Goal: Task Accomplishment & Management: Complete application form

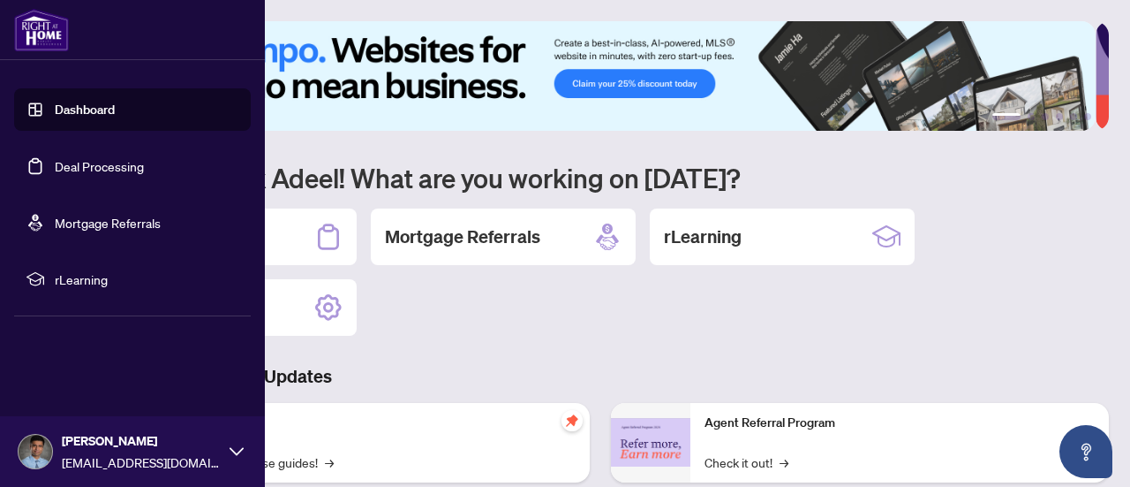
click at [65, 112] on link "Dashboard" at bounding box center [85, 110] width 60 height 16
click at [111, 168] on link "Deal Processing" at bounding box center [99, 166] width 89 height 16
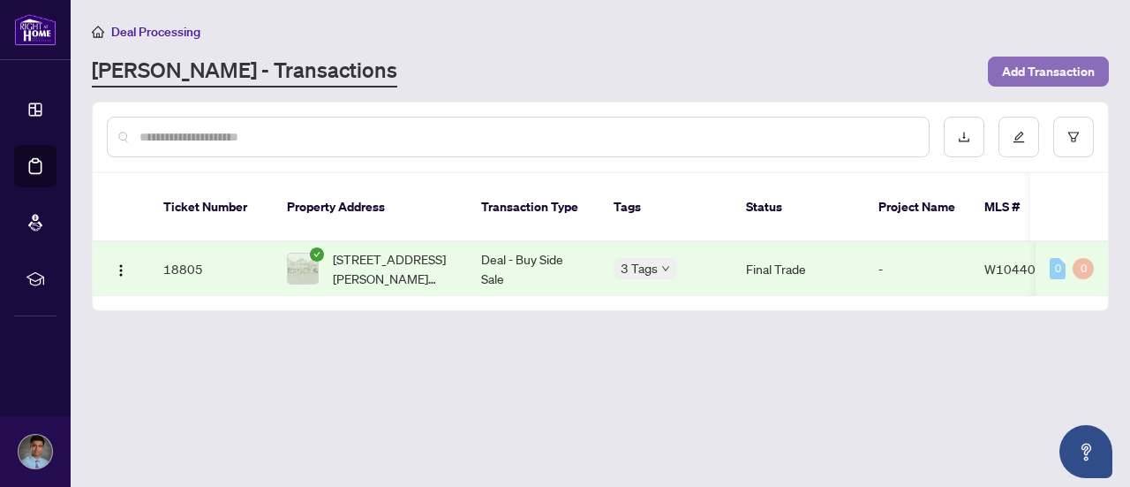
click at [1051, 81] on span "Add Transaction" at bounding box center [1048, 71] width 93 height 28
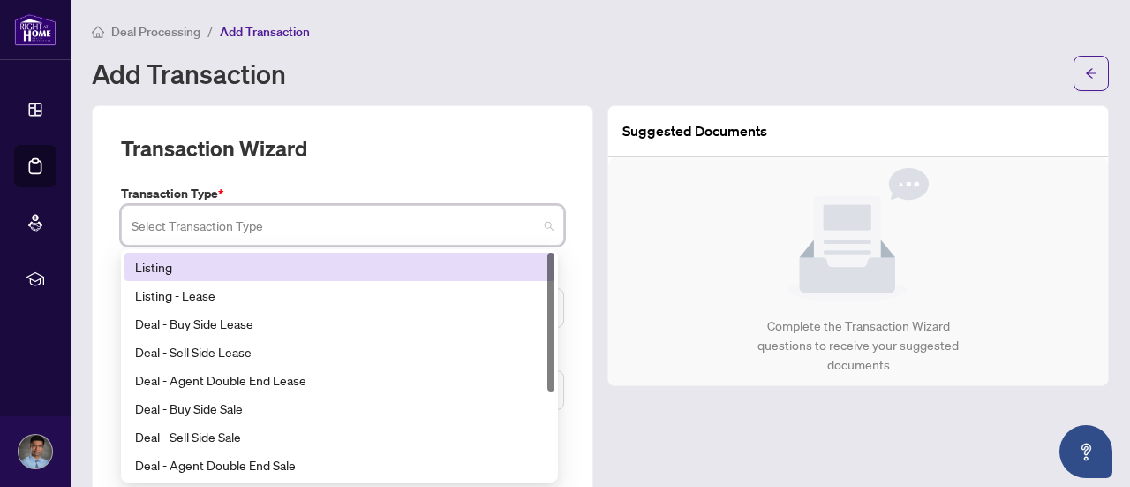
click at [281, 231] on input "search" at bounding box center [335, 227] width 406 height 39
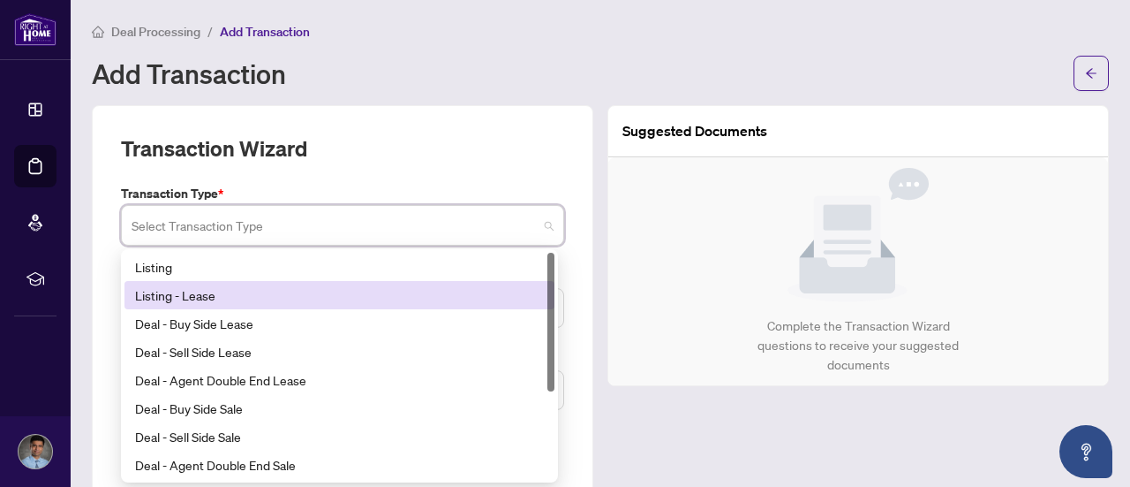
click at [189, 296] on div "Listing - Lease" at bounding box center [339, 294] width 409 height 19
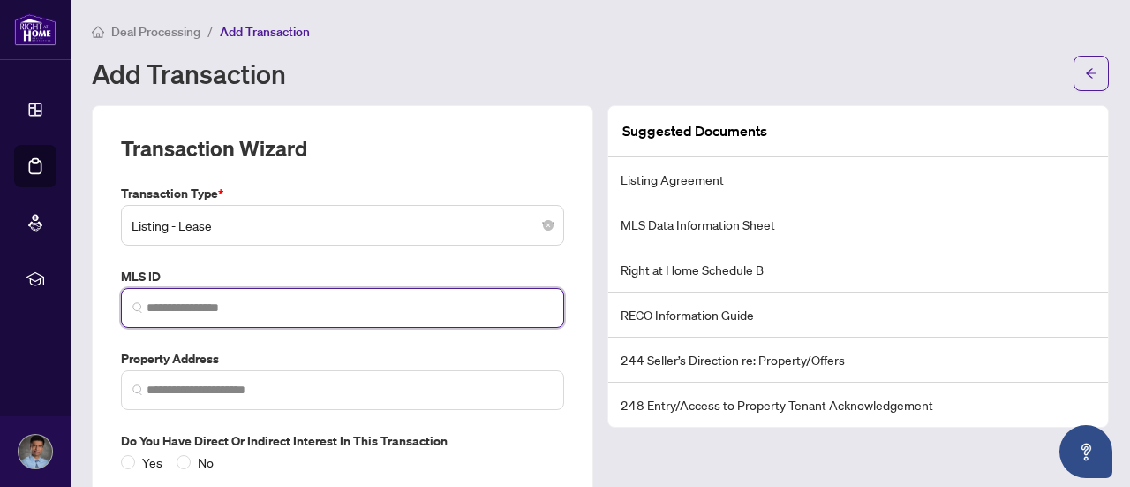
click at [215, 303] on input "search" at bounding box center [350, 307] width 406 height 19
paste input "*********"
type input "*********"
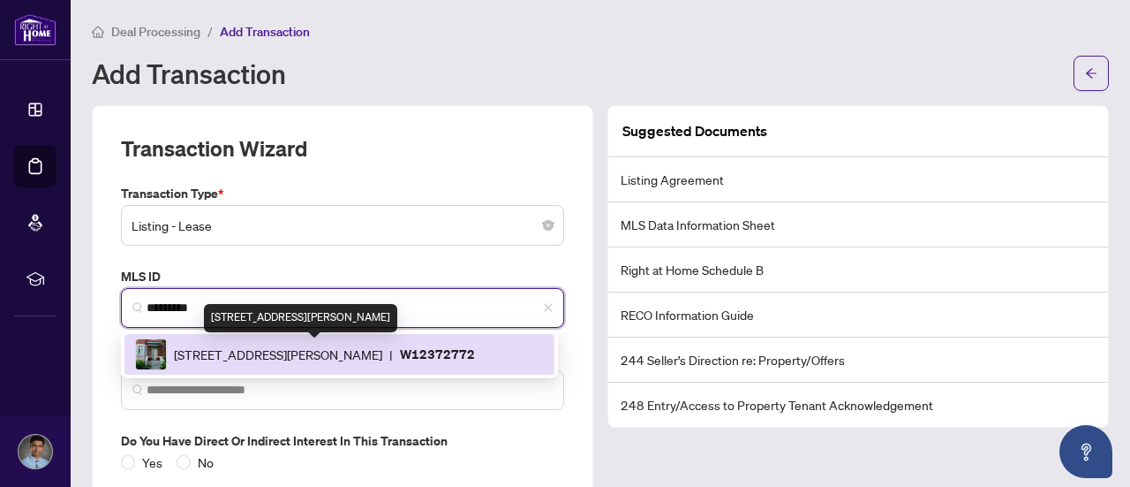
click at [382, 348] on span "[STREET_ADDRESS][PERSON_NAME]" at bounding box center [278, 353] width 208 height 19
type input "**********"
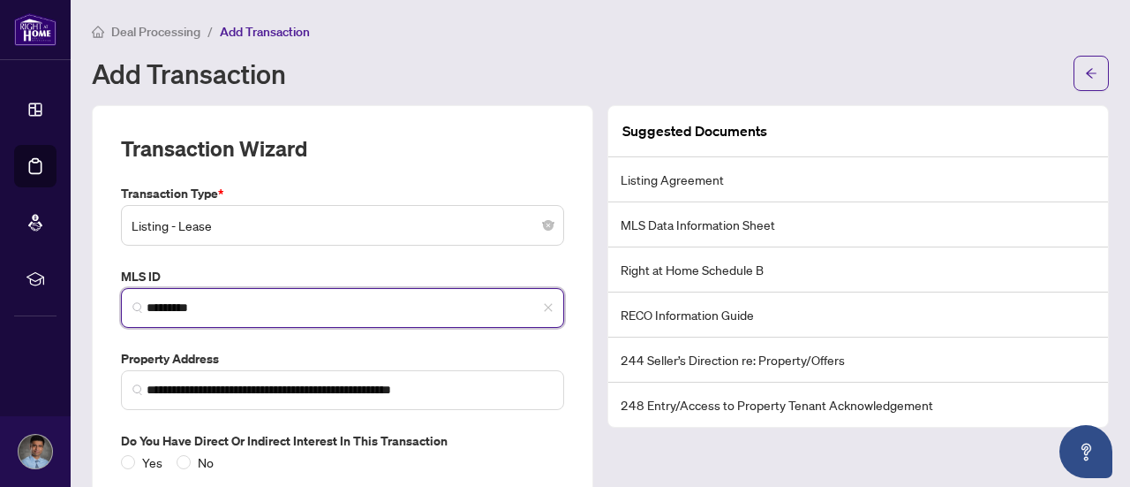
type input "*********"
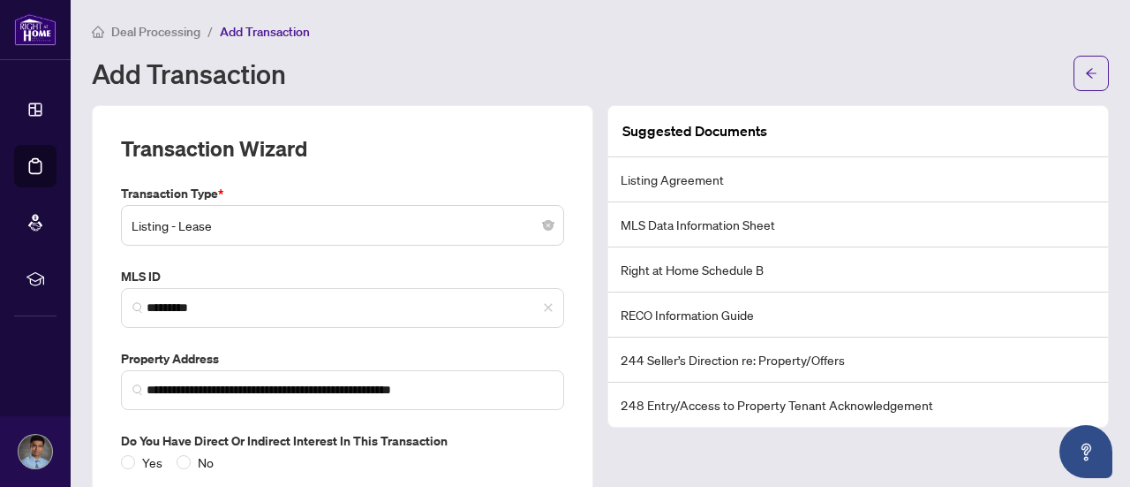
click at [570, 344] on div "**********" at bounding box center [343, 339] width 502 height 469
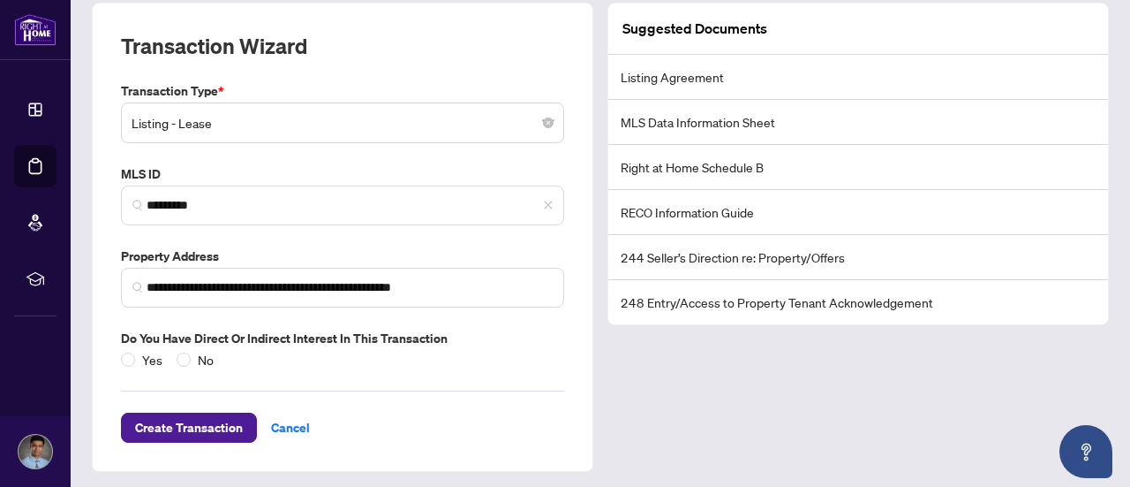
scroll to position [104, 0]
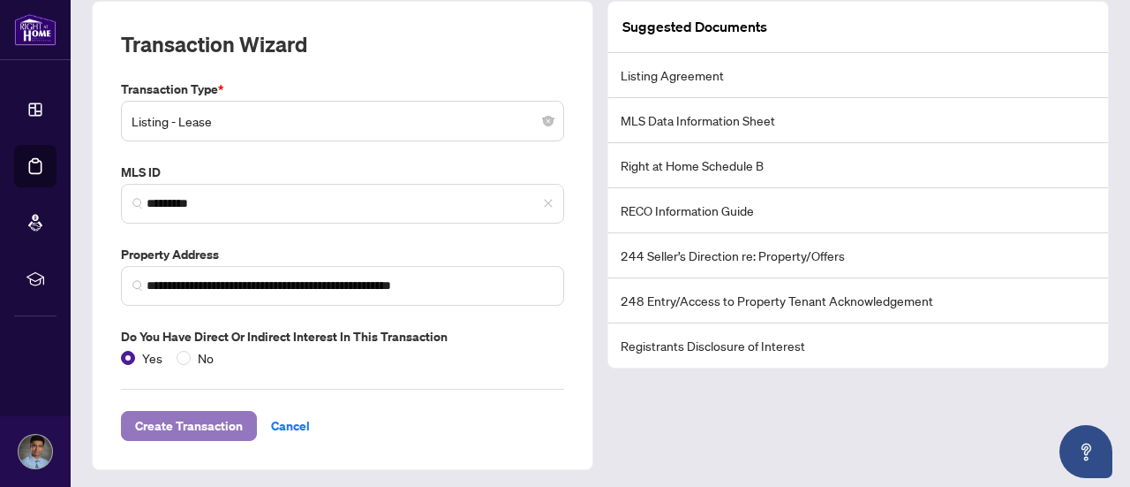
click at [164, 424] on span "Create Transaction" at bounding box center [189, 426] width 108 height 28
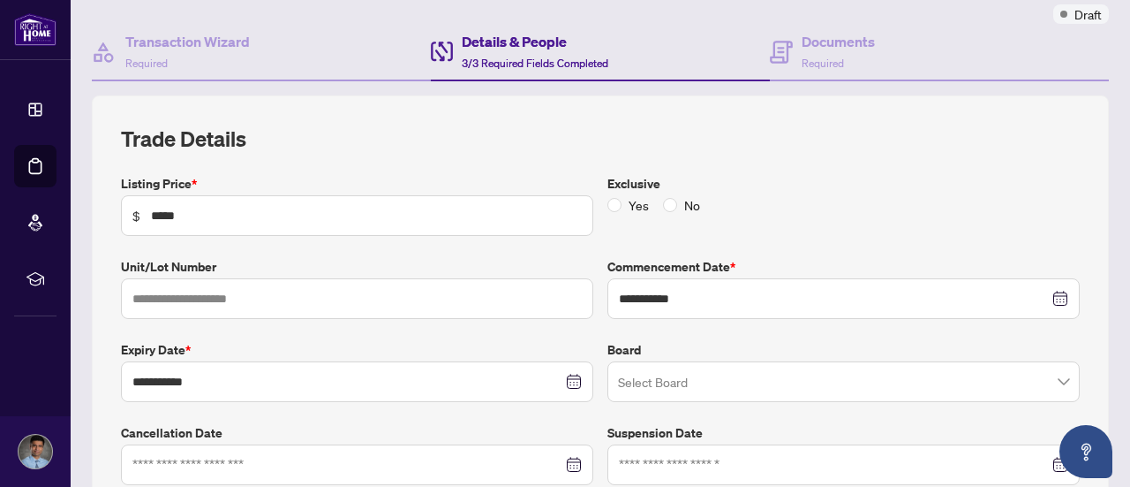
scroll to position [171, 0]
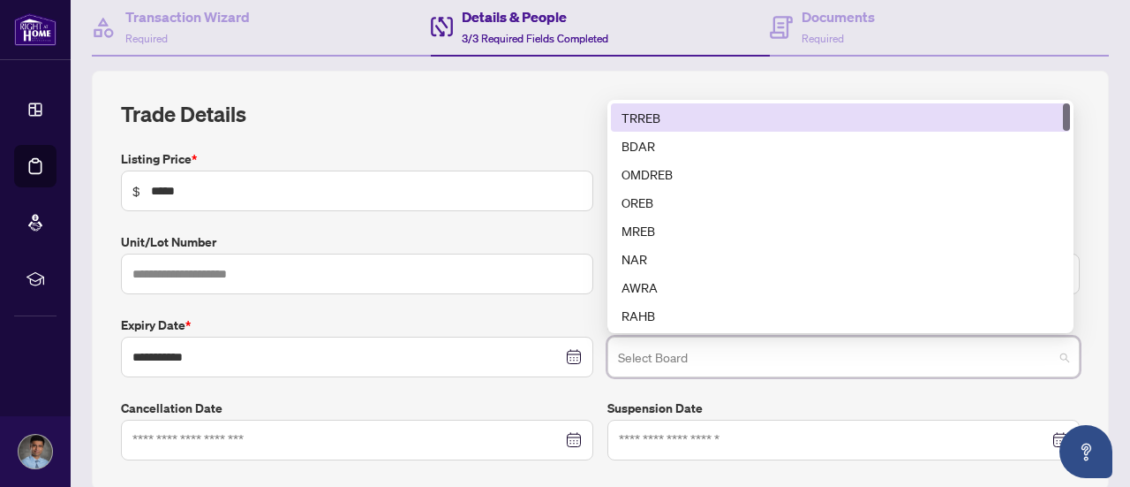
click at [680, 359] on input "search" at bounding box center [835, 359] width 435 height 39
click at [678, 113] on div "TRREB" at bounding box center [841, 117] width 438 height 19
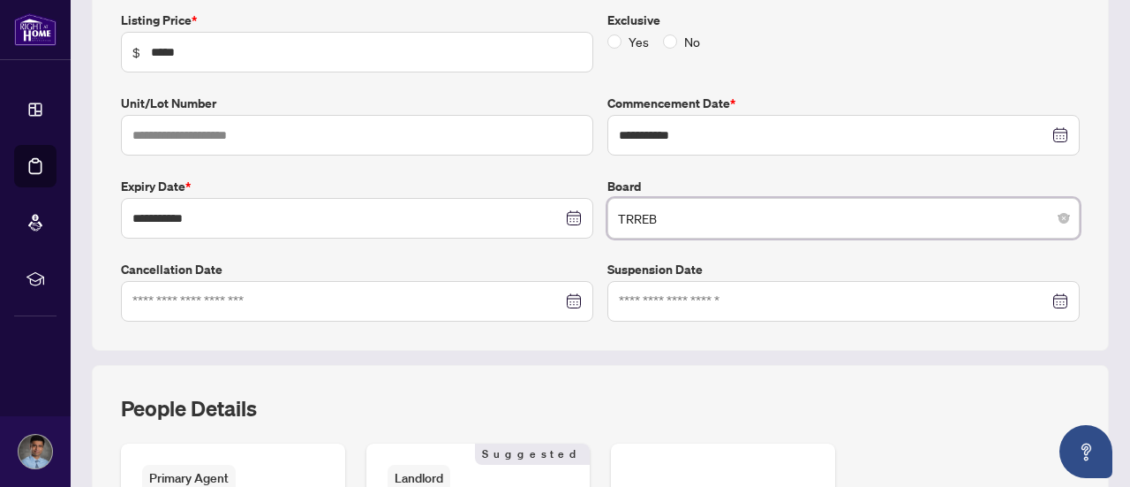
scroll to position [315, 0]
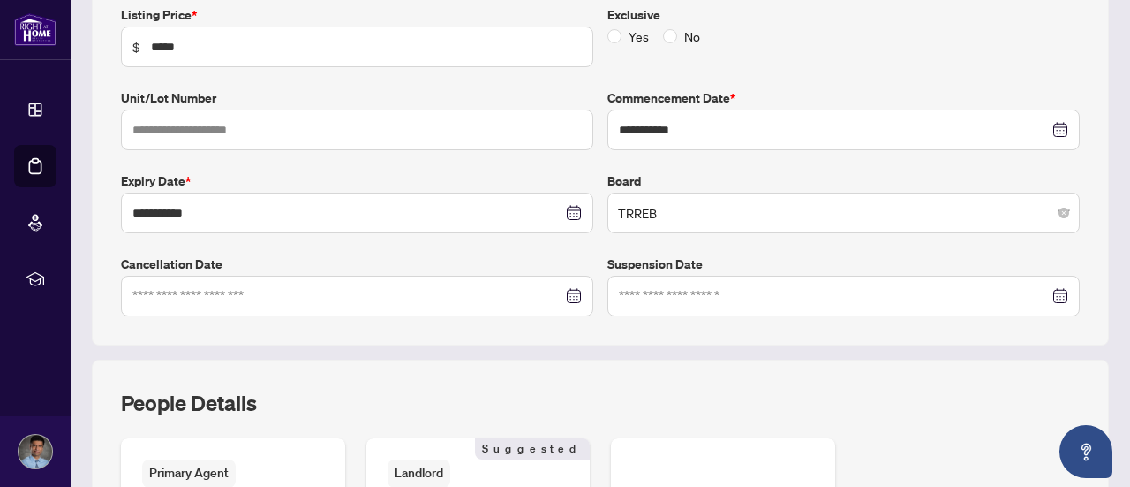
click at [611, 339] on div "**********" at bounding box center [600, 136] width 1017 height 419
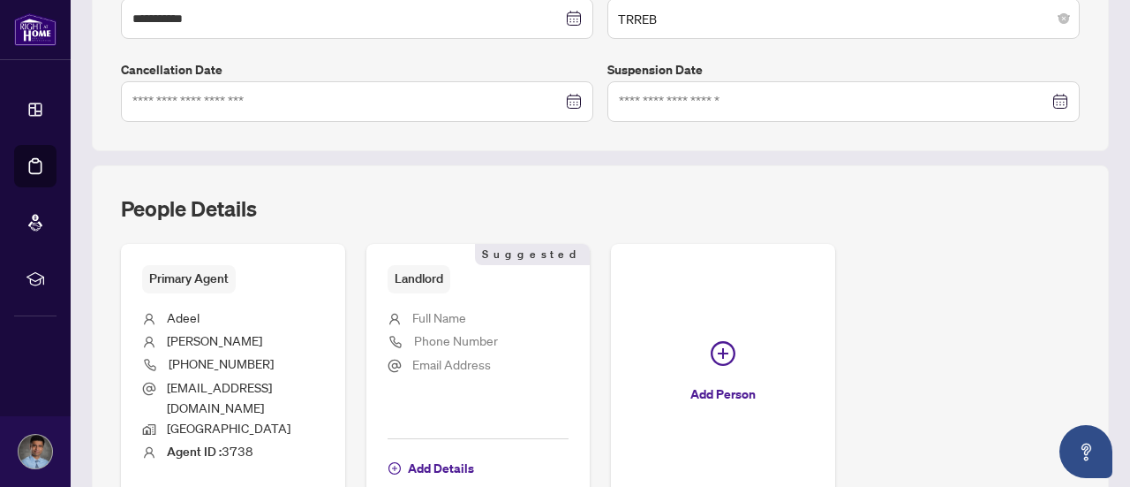
scroll to position [526, 0]
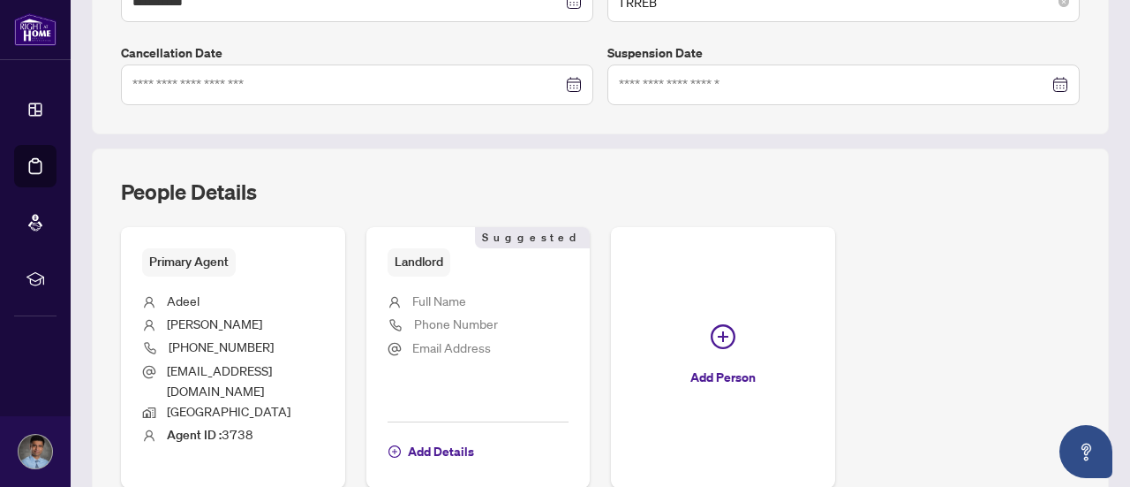
click at [466, 292] on span "Full Name" at bounding box center [439, 300] width 54 height 16
click at [548, 306] on li "Full Name" at bounding box center [479, 302] width 182 height 23
click at [544, 328] on li "Phone Number" at bounding box center [479, 326] width 182 height 24
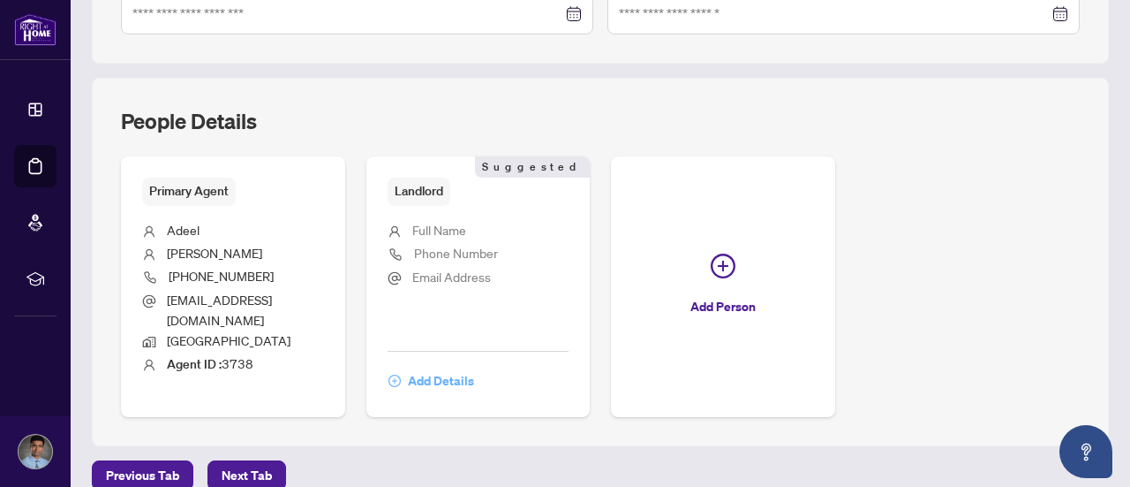
click at [474, 366] on span "Add Details" at bounding box center [441, 380] width 66 height 28
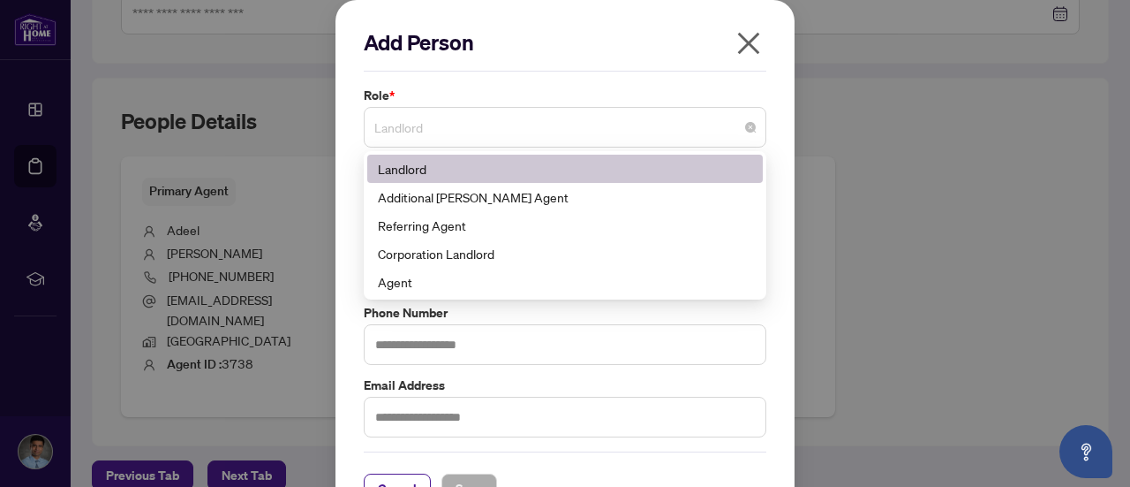
click at [412, 123] on span "Landlord" at bounding box center [565, 127] width 382 height 34
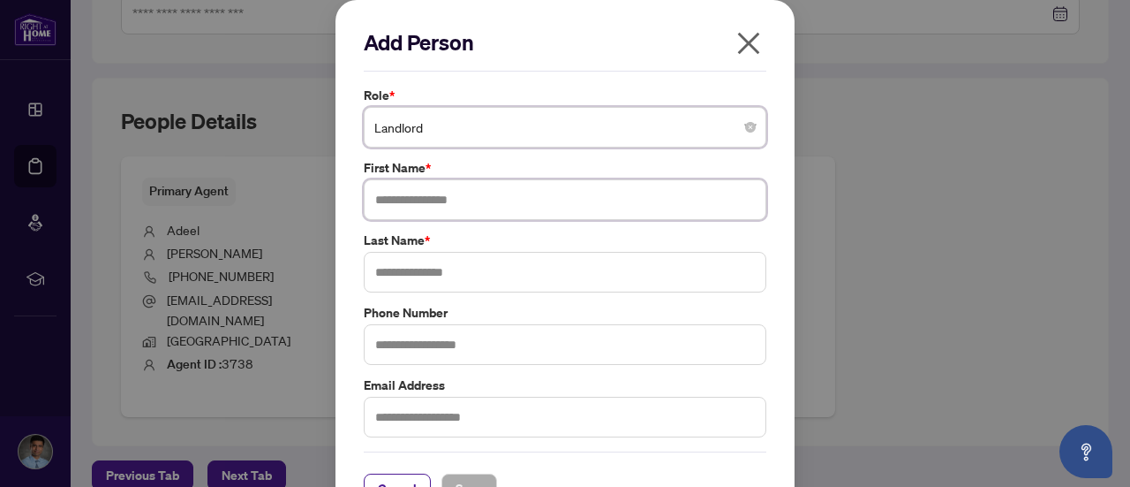
click at [422, 193] on input "text" at bounding box center [565, 199] width 403 height 41
type input "*****"
type input "****"
click at [420, 339] on input "text" at bounding box center [565, 344] width 403 height 41
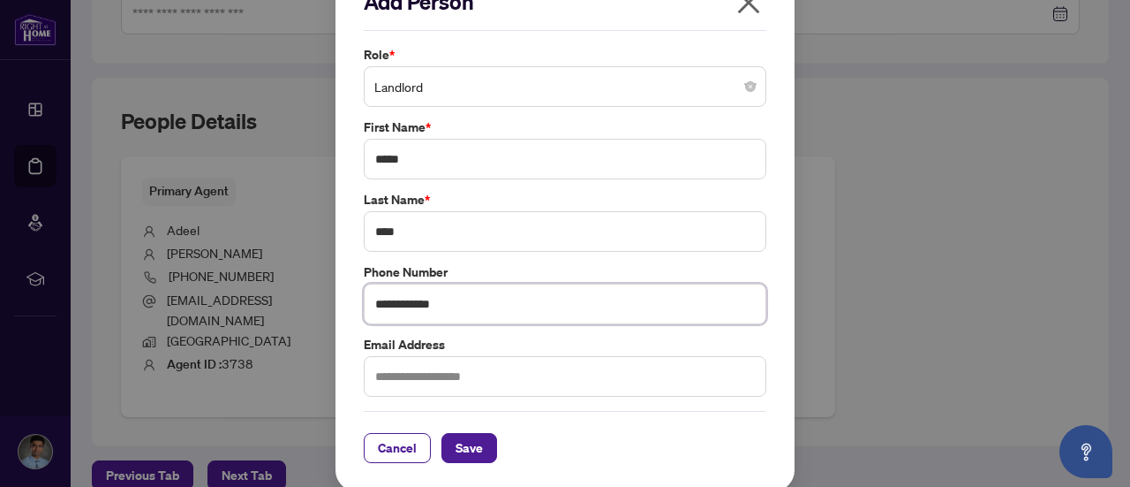
type input "**********"
click at [465, 444] on span "Save" at bounding box center [469, 448] width 27 height 28
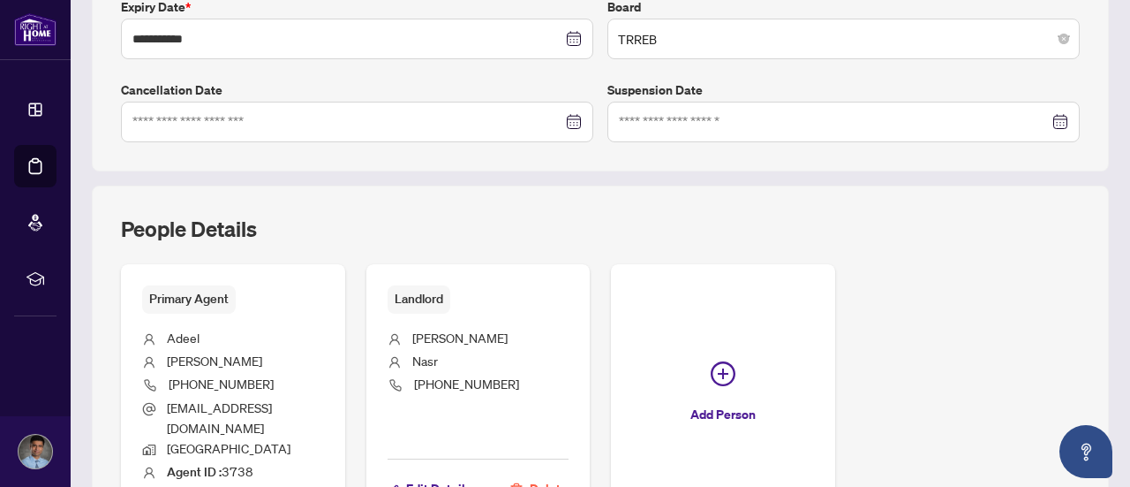
scroll to position [597, 0]
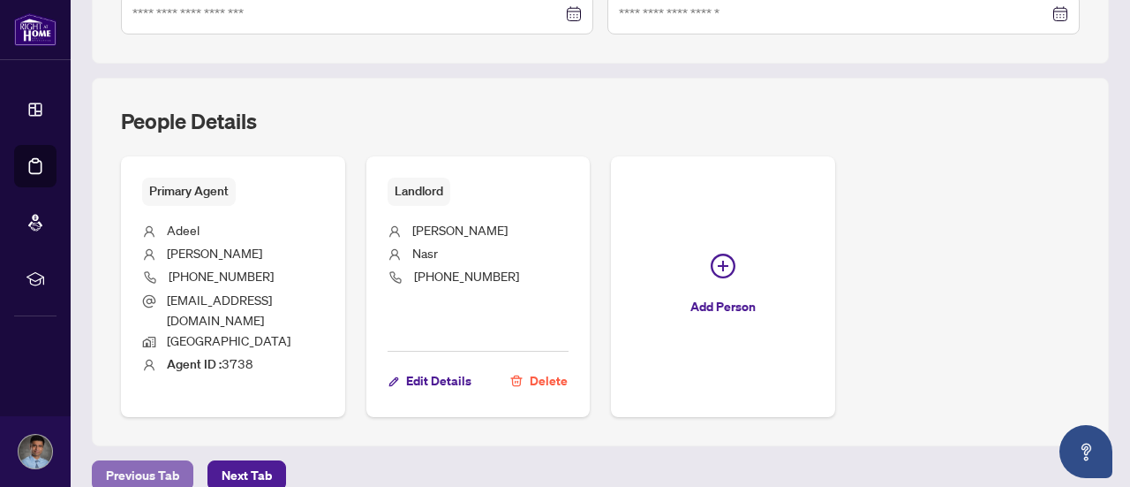
click at [138, 461] on span "Previous Tab" at bounding box center [142, 475] width 73 height 28
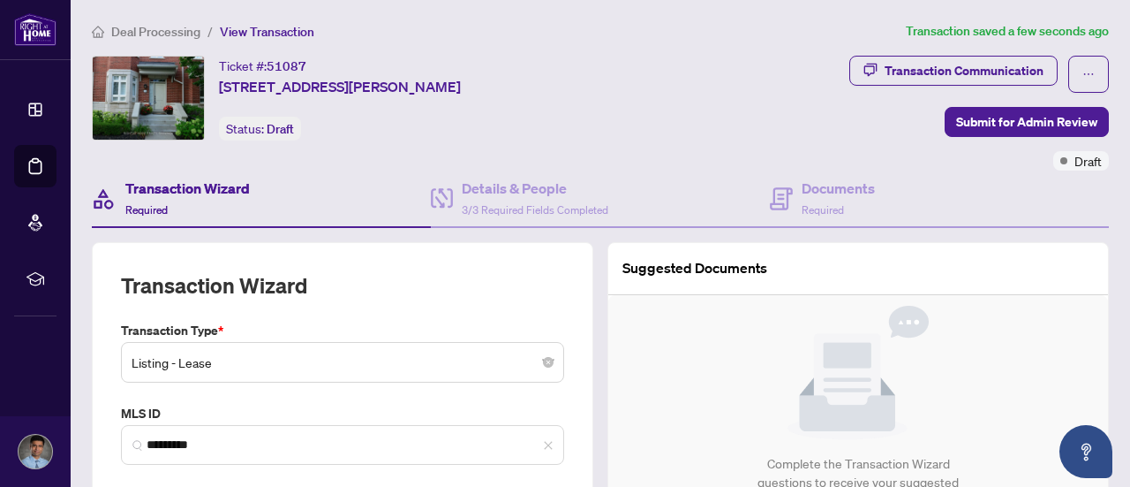
type input "**********"
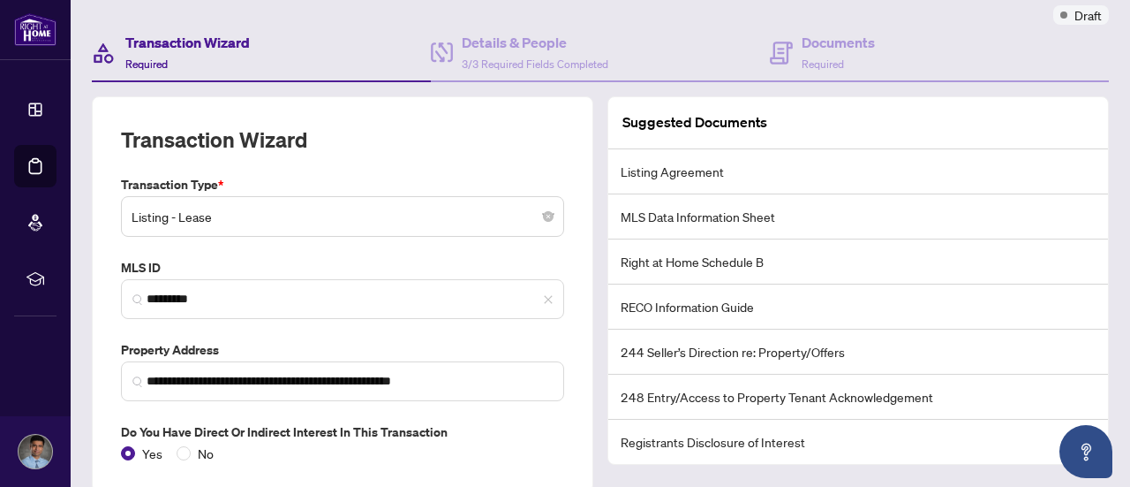
scroll to position [147, 0]
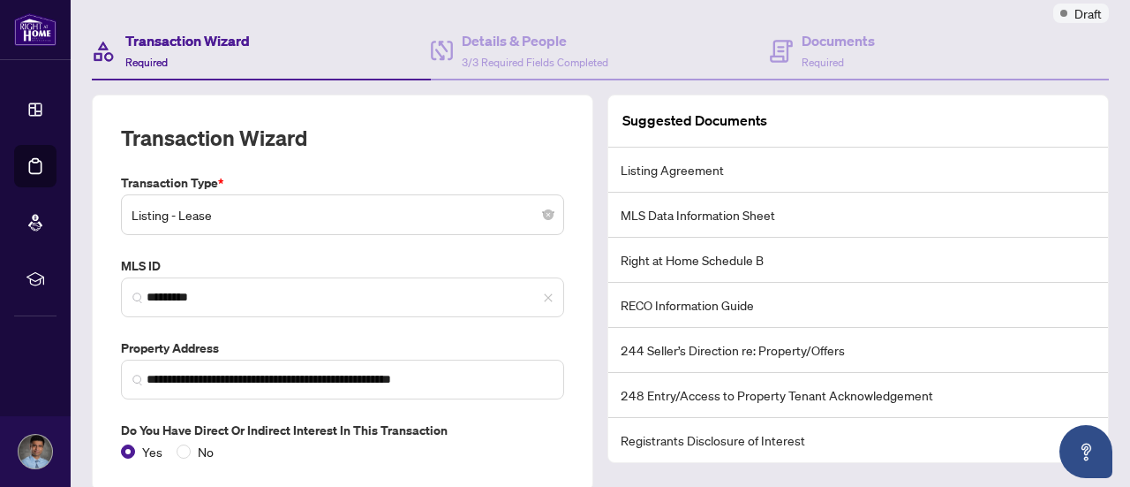
click at [657, 167] on li "Listing Agreement" at bounding box center [858, 169] width 500 height 45
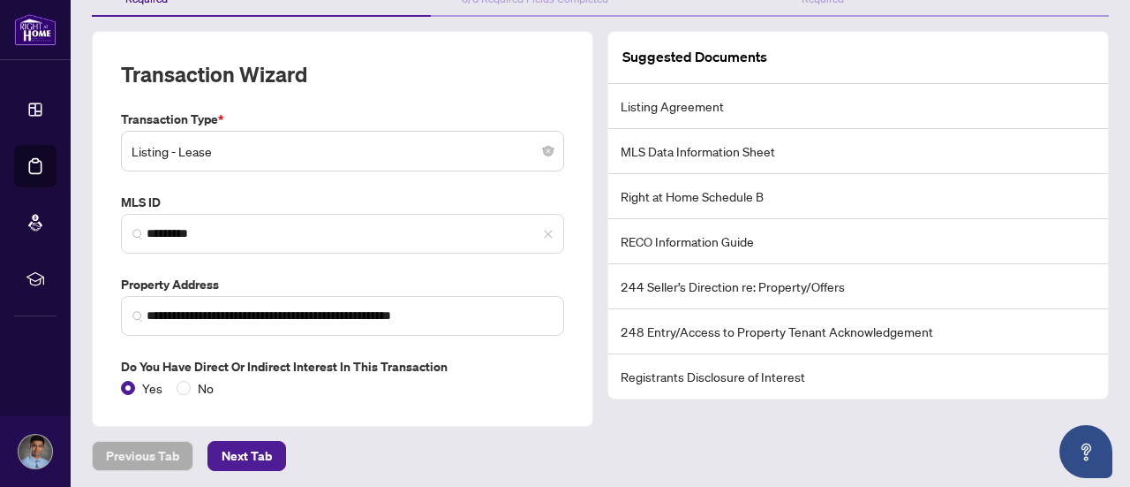
scroll to position [0, 0]
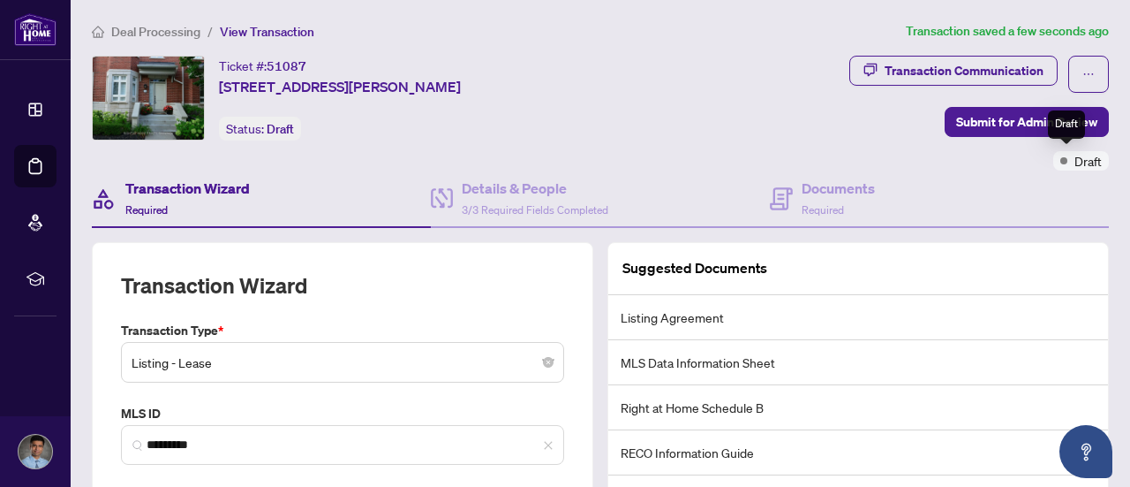
click at [1080, 165] on span "Draft" at bounding box center [1088, 160] width 27 height 19
click at [1084, 77] on button "button" at bounding box center [1089, 74] width 41 height 37
click at [761, 227] on div "**********" at bounding box center [600, 403] width 1017 height 467
click at [509, 194] on h4 "Details & People" at bounding box center [535, 188] width 147 height 21
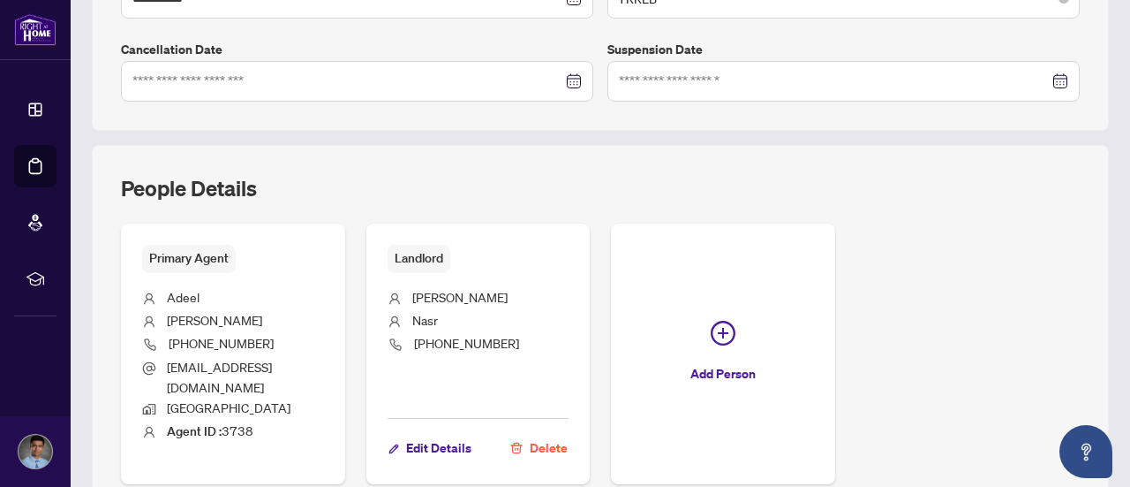
scroll to position [597, 0]
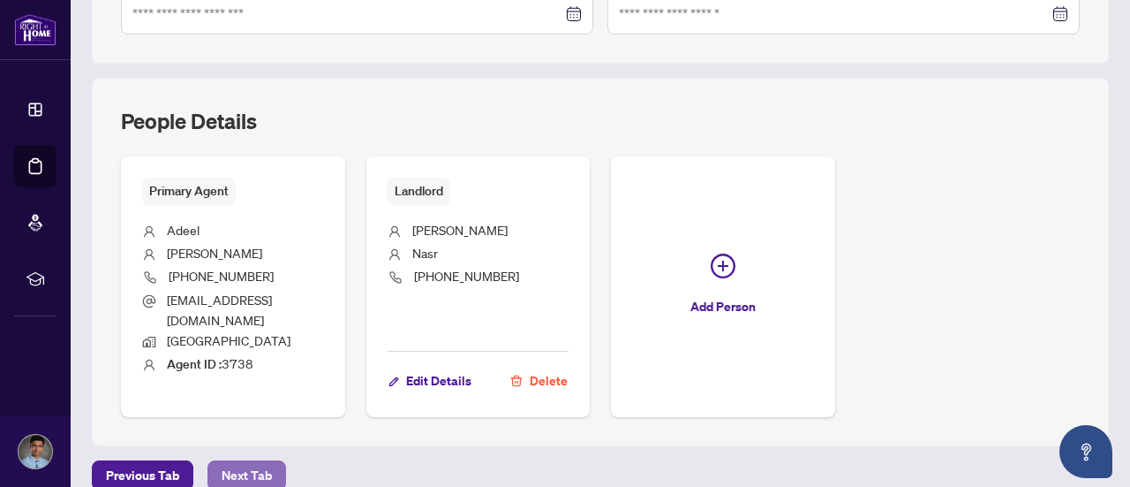
click at [237, 461] on span "Next Tab" at bounding box center [247, 475] width 50 height 28
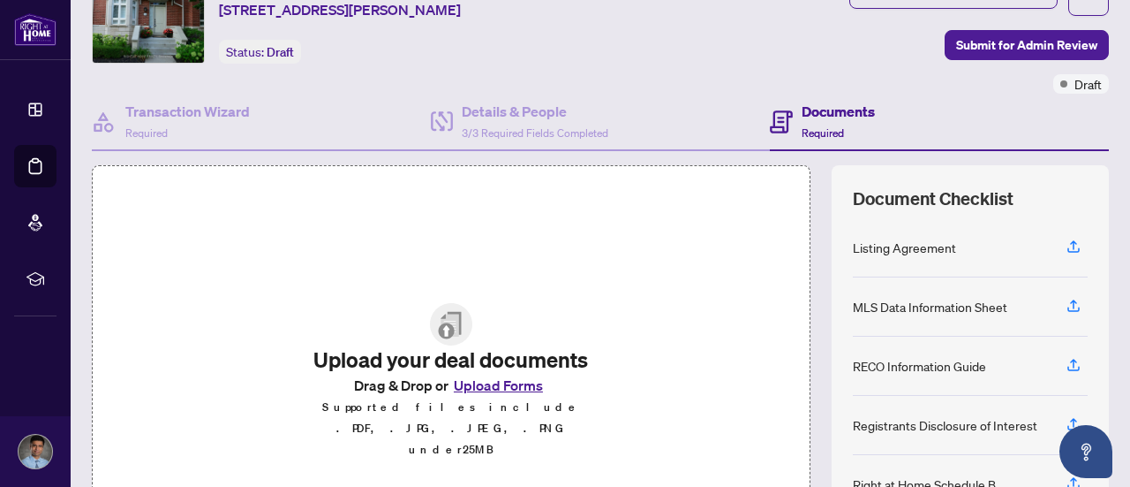
scroll to position [83, 0]
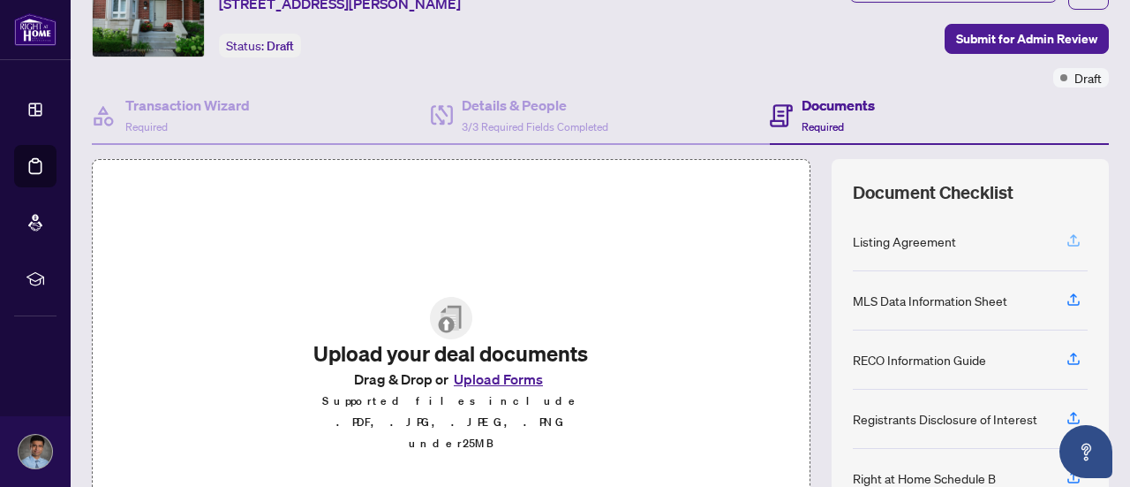
click at [1066, 242] on icon "button" at bounding box center [1074, 240] width 16 height 16
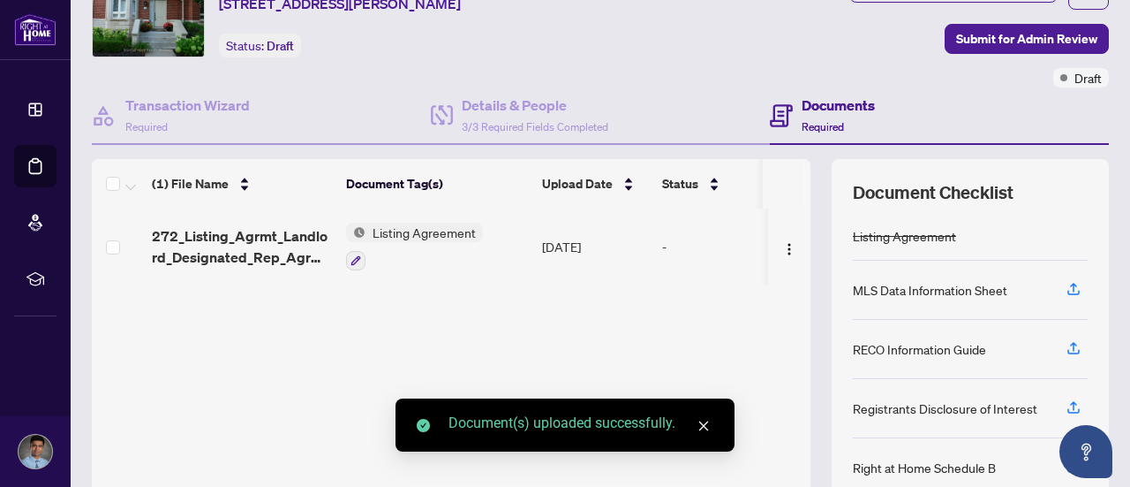
scroll to position [148, 0]
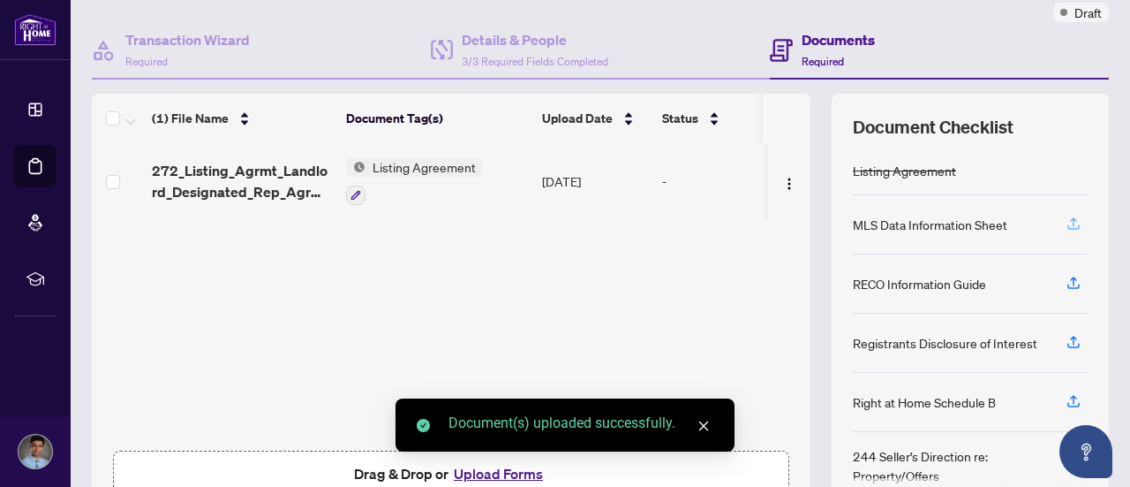
click at [1066, 222] on icon "button" at bounding box center [1074, 223] width 16 height 16
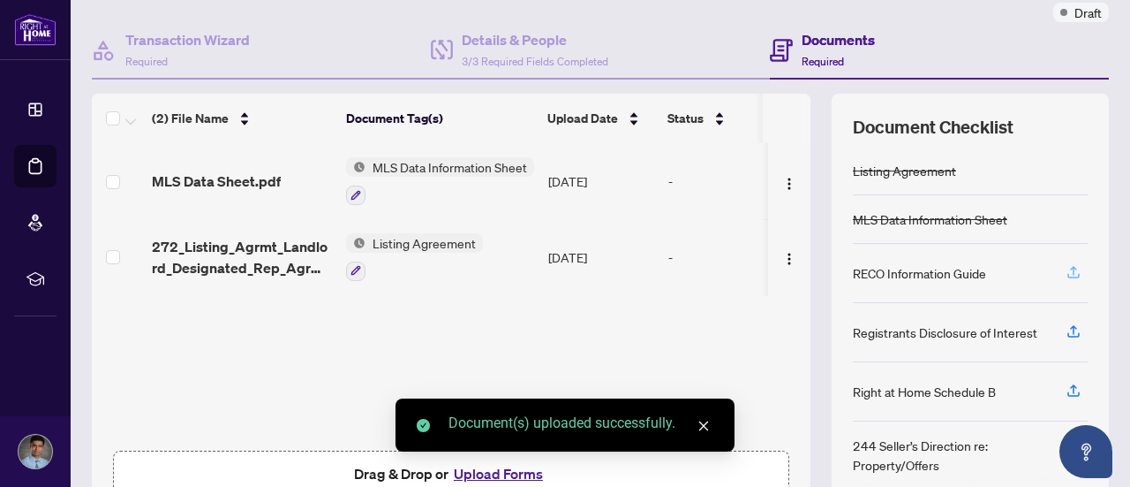
click at [1066, 264] on icon "button" at bounding box center [1074, 272] width 16 height 16
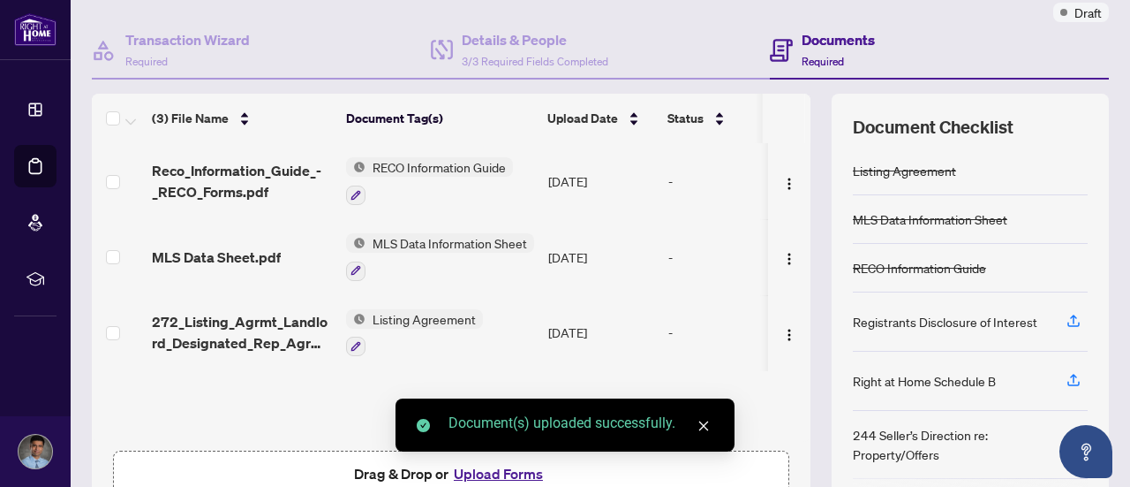
scroll to position [212, 0]
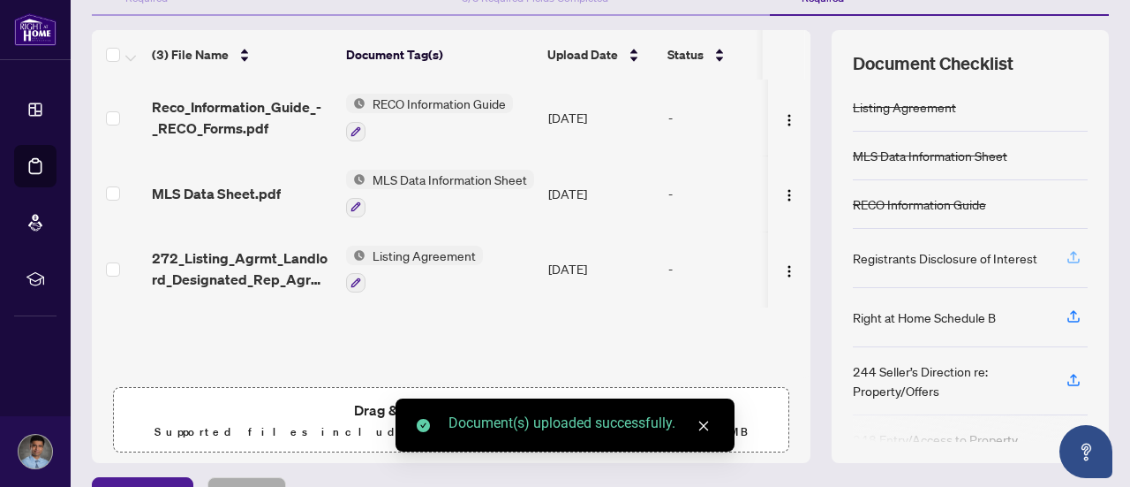
click at [1070, 251] on icon "button" at bounding box center [1073, 255] width 7 height 9
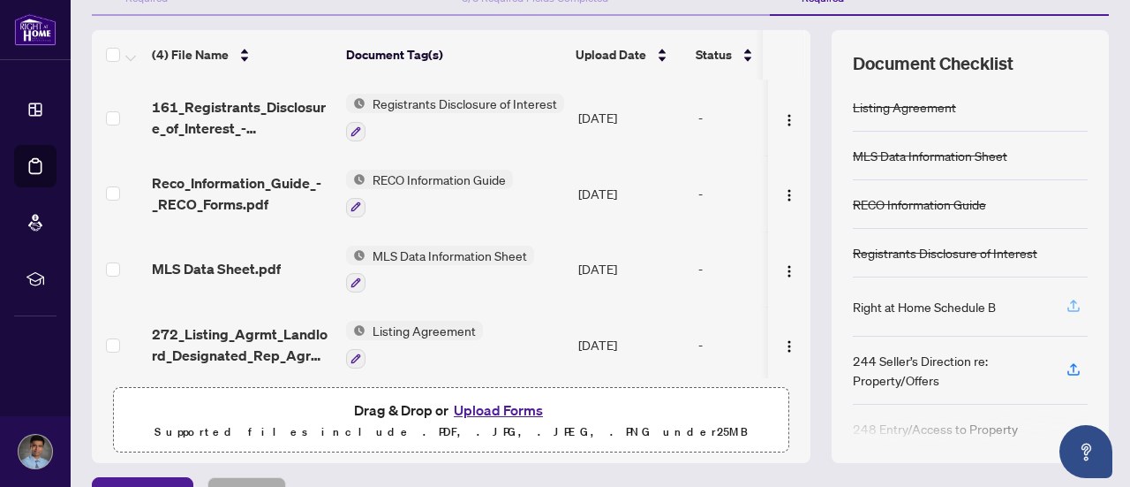
click at [1070, 299] on icon "button" at bounding box center [1073, 303] width 7 height 9
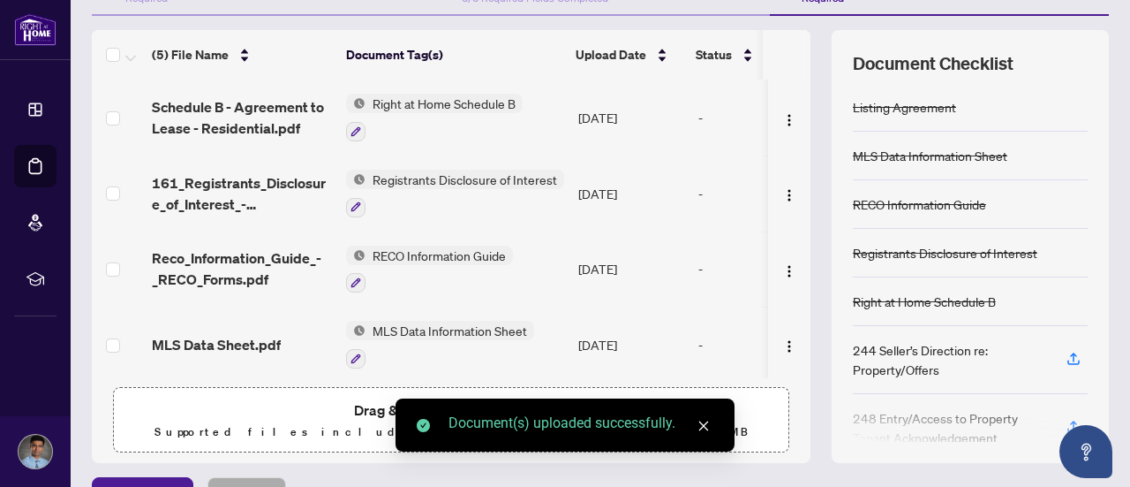
scroll to position [250, 0]
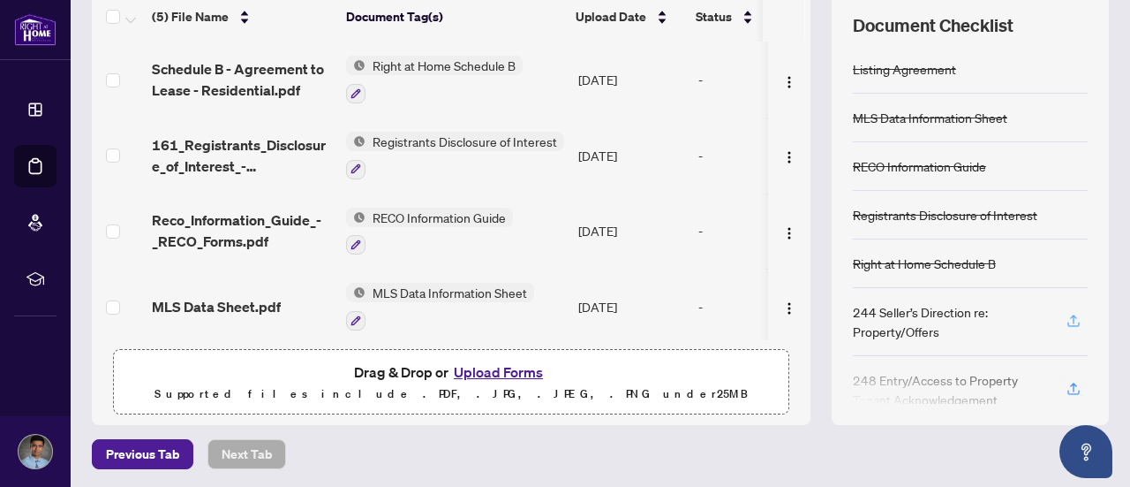
click at [1066, 314] on icon "button" at bounding box center [1074, 321] width 16 height 16
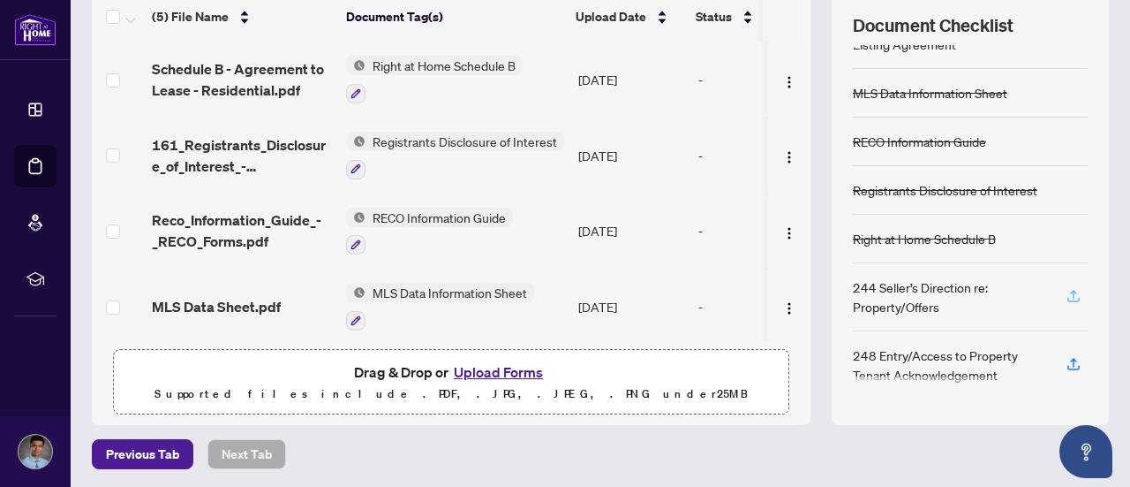
click at [1066, 288] on icon "button" at bounding box center [1074, 296] width 16 height 16
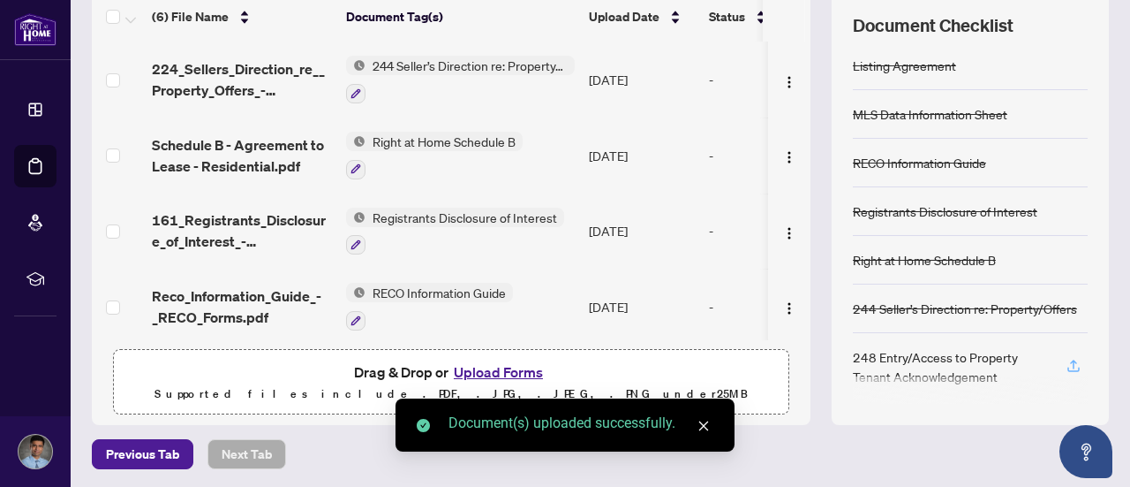
scroll to position [5, 0]
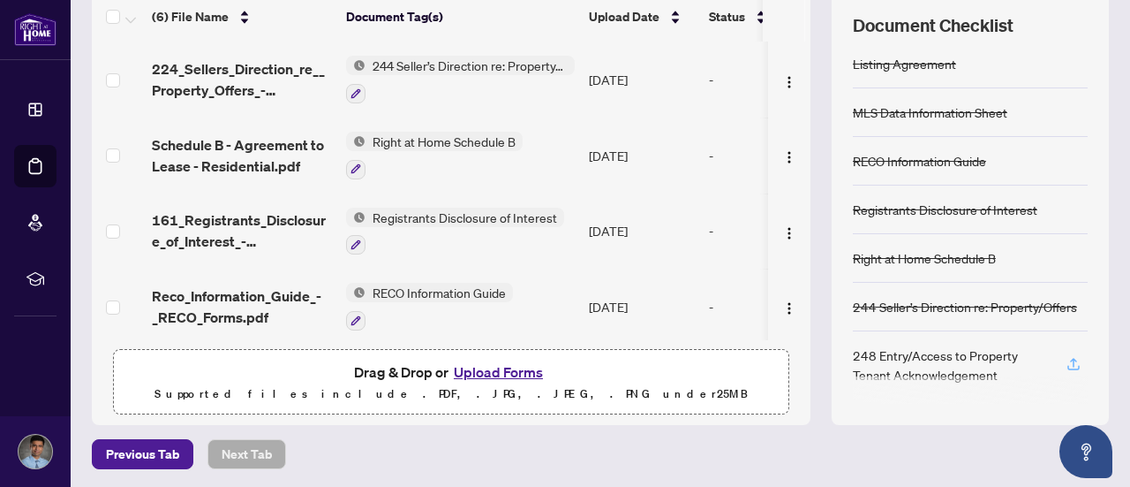
click at [1066, 357] on icon "button" at bounding box center [1074, 364] width 16 height 16
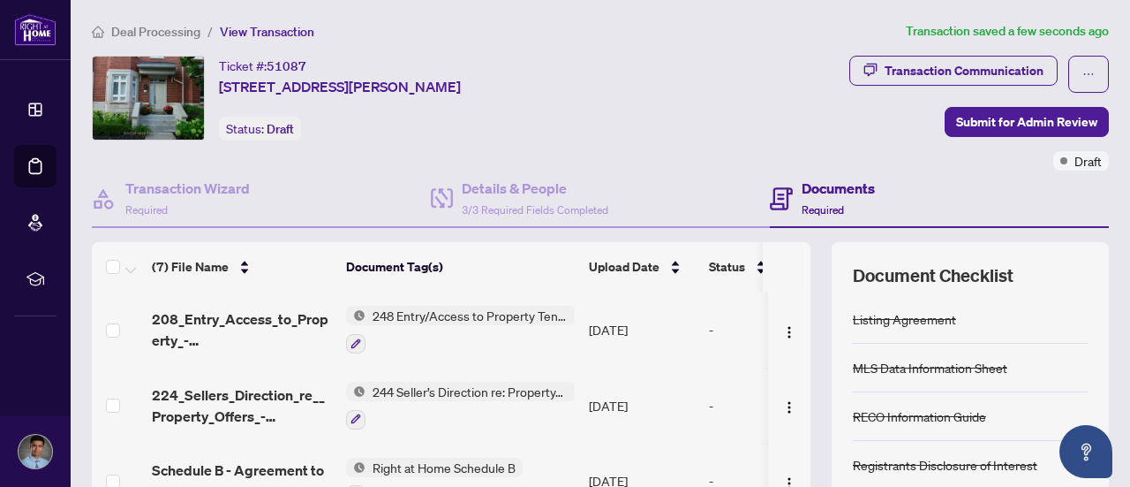
scroll to position [0, 0]
click at [1010, 117] on span "Submit for Admin Review" at bounding box center [1026, 122] width 141 height 28
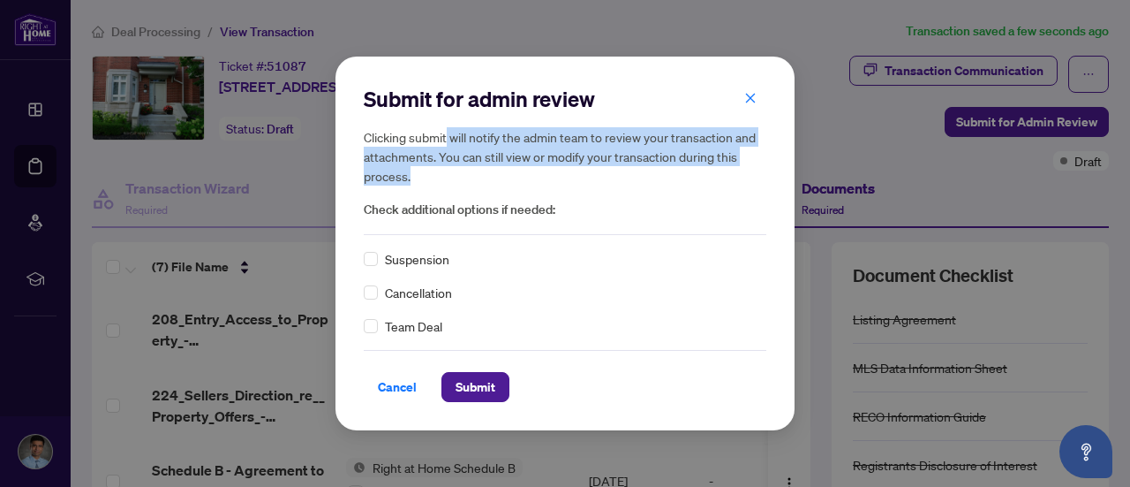
drag, startPoint x: 450, startPoint y: 141, endPoint x: 483, endPoint y: 169, distance: 43.3
click at [483, 169] on h5 "Clicking submit will notify the admin team to review your transaction and attac…" at bounding box center [565, 156] width 403 height 58
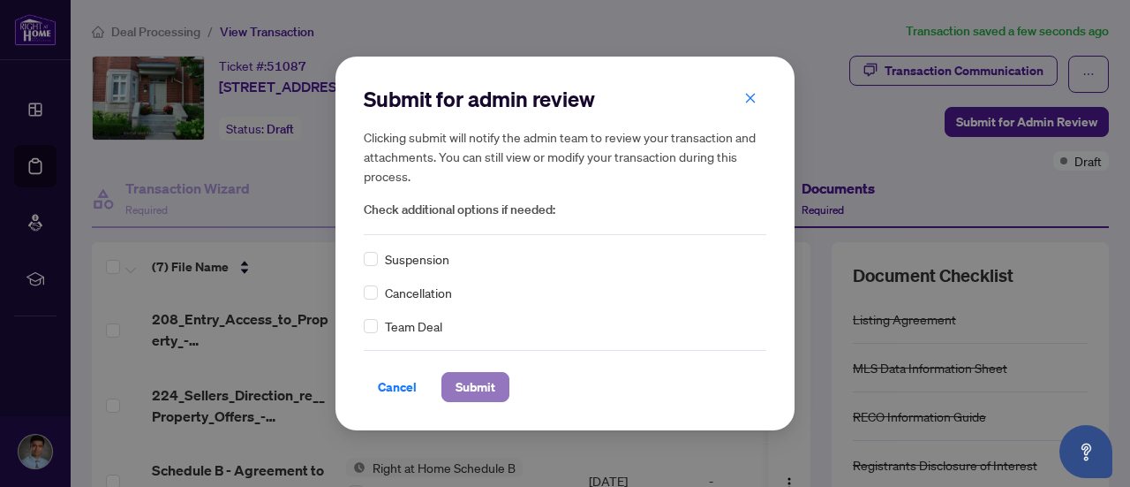
click at [482, 389] on span "Submit" at bounding box center [476, 387] width 40 height 28
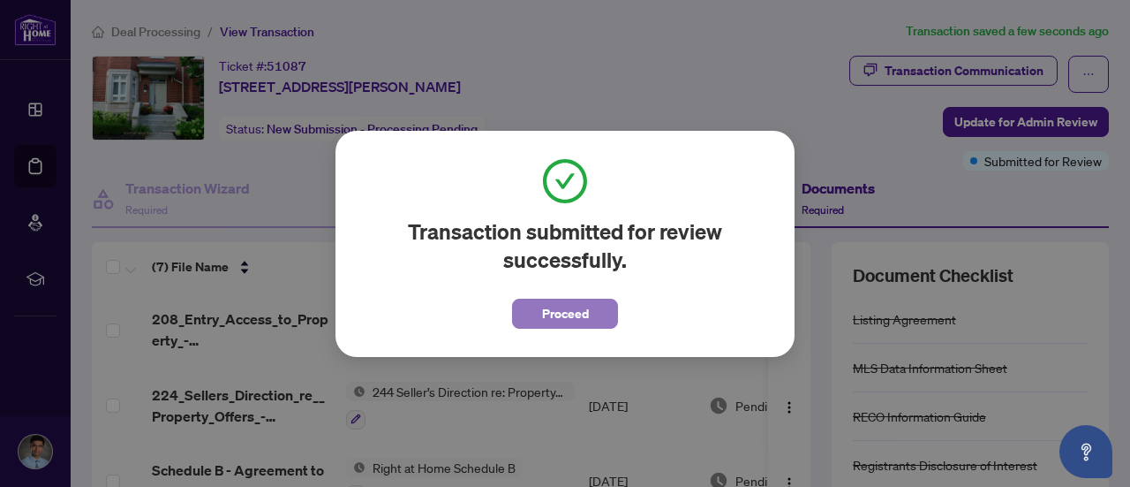
click at [563, 315] on span "Proceed" at bounding box center [565, 313] width 47 height 28
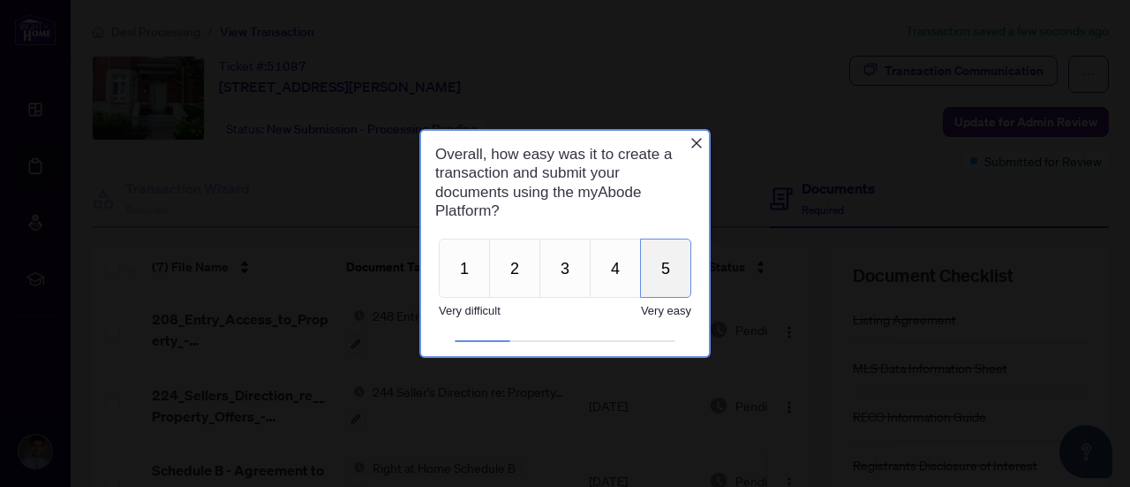
click at [656, 265] on button "5" at bounding box center [665, 267] width 51 height 59
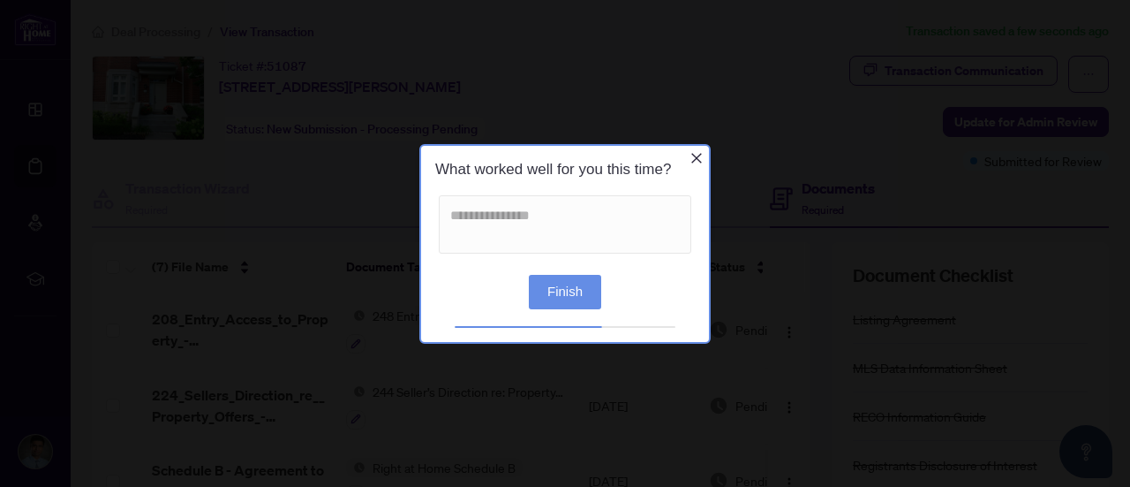
click at [584, 292] on button "Finish" at bounding box center [565, 291] width 72 height 34
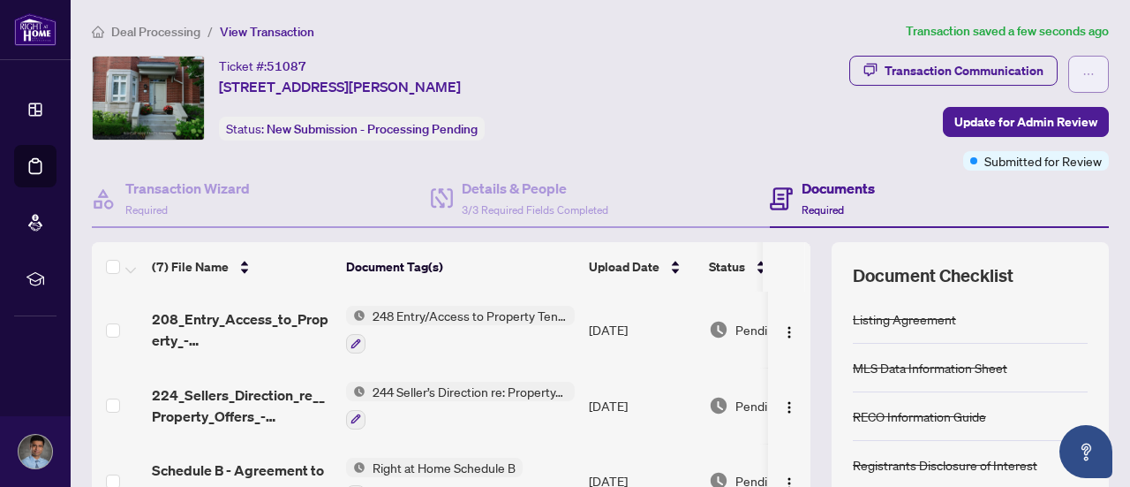
click at [1083, 79] on span "button" at bounding box center [1089, 74] width 12 height 28
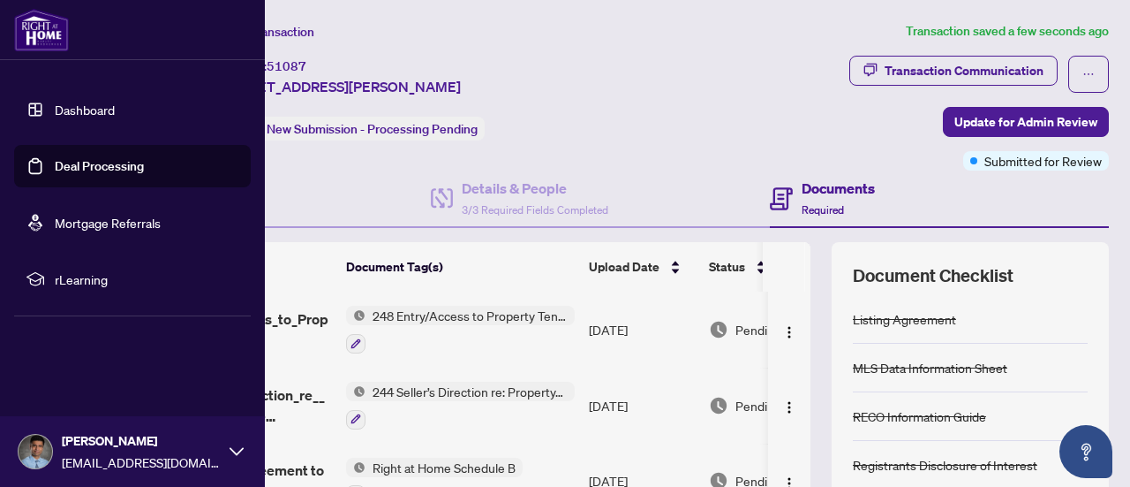
click at [34, 32] on img at bounding box center [41, 30] width 55 height 42
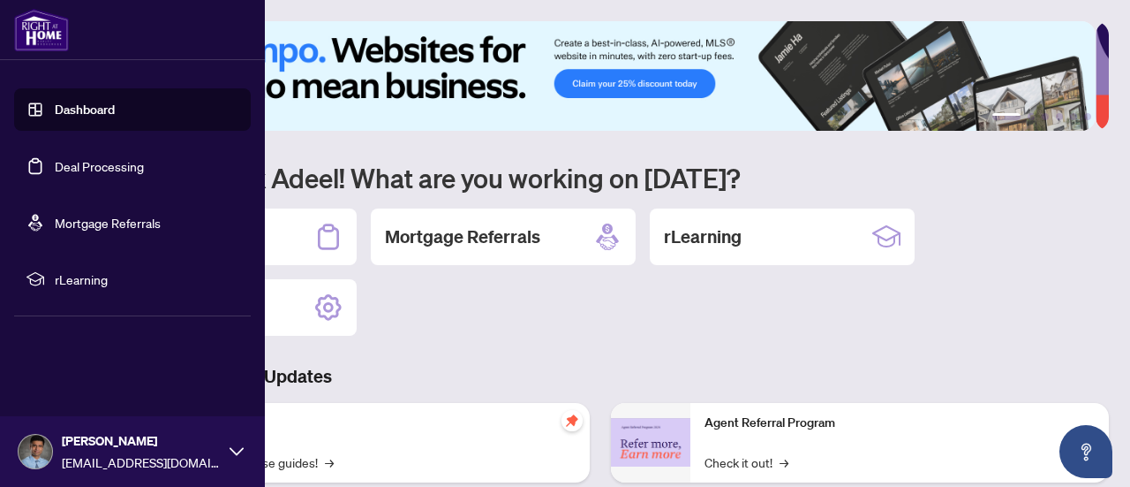
click at [235, 451] on icon at bounding box center [237, 451] width 14 height 14
click at [86, 349] on span "Logout" at bounding box center [71, 346] width 40 height 28
